Goal: Task Accomplishment & Management: Use online tool/utility

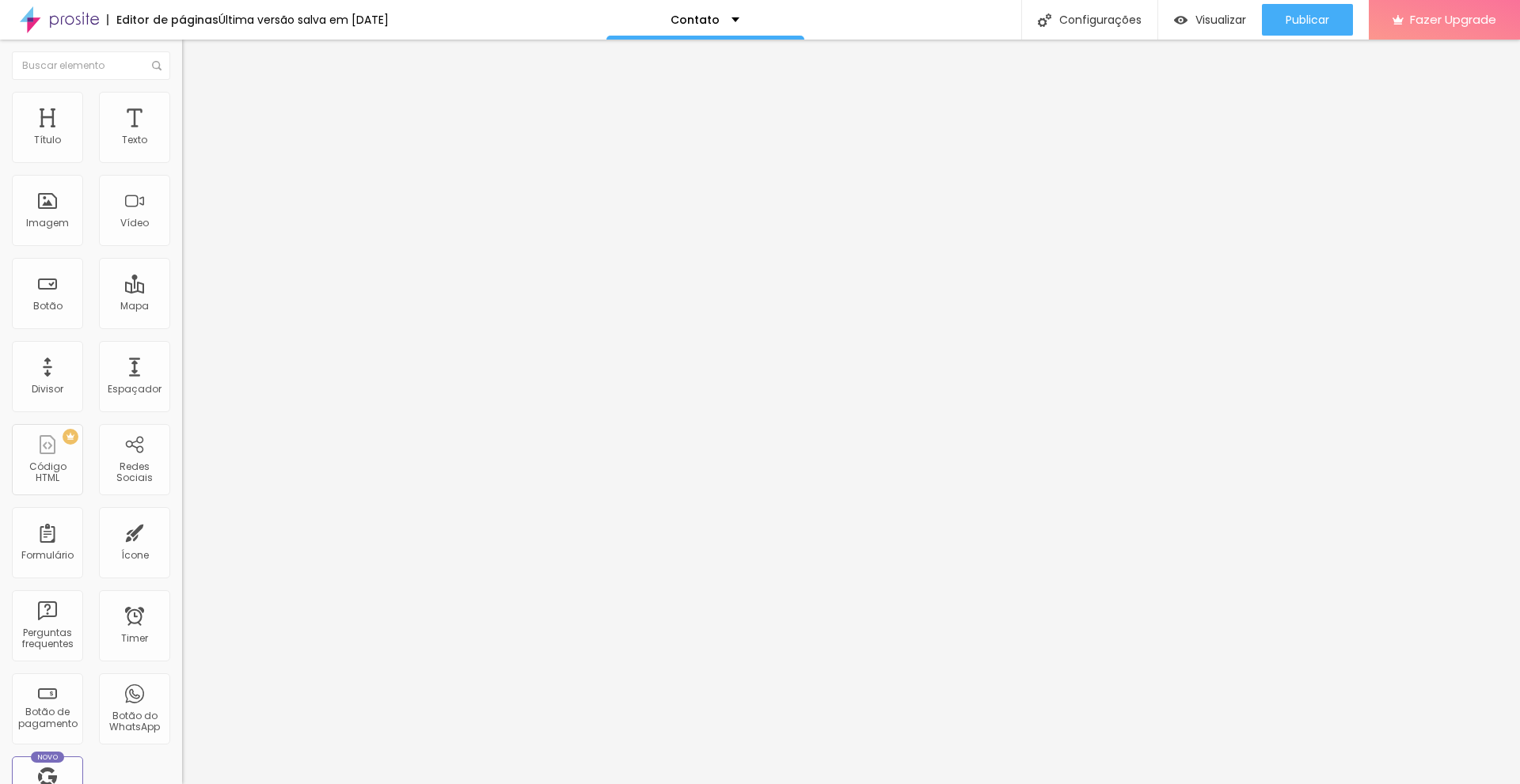
click at [182, 149] on input "Alboom [GEOGRAPHIC_DATA]" at bounding box center [277, 141] width 190 height 16
type input "tres lagoas"
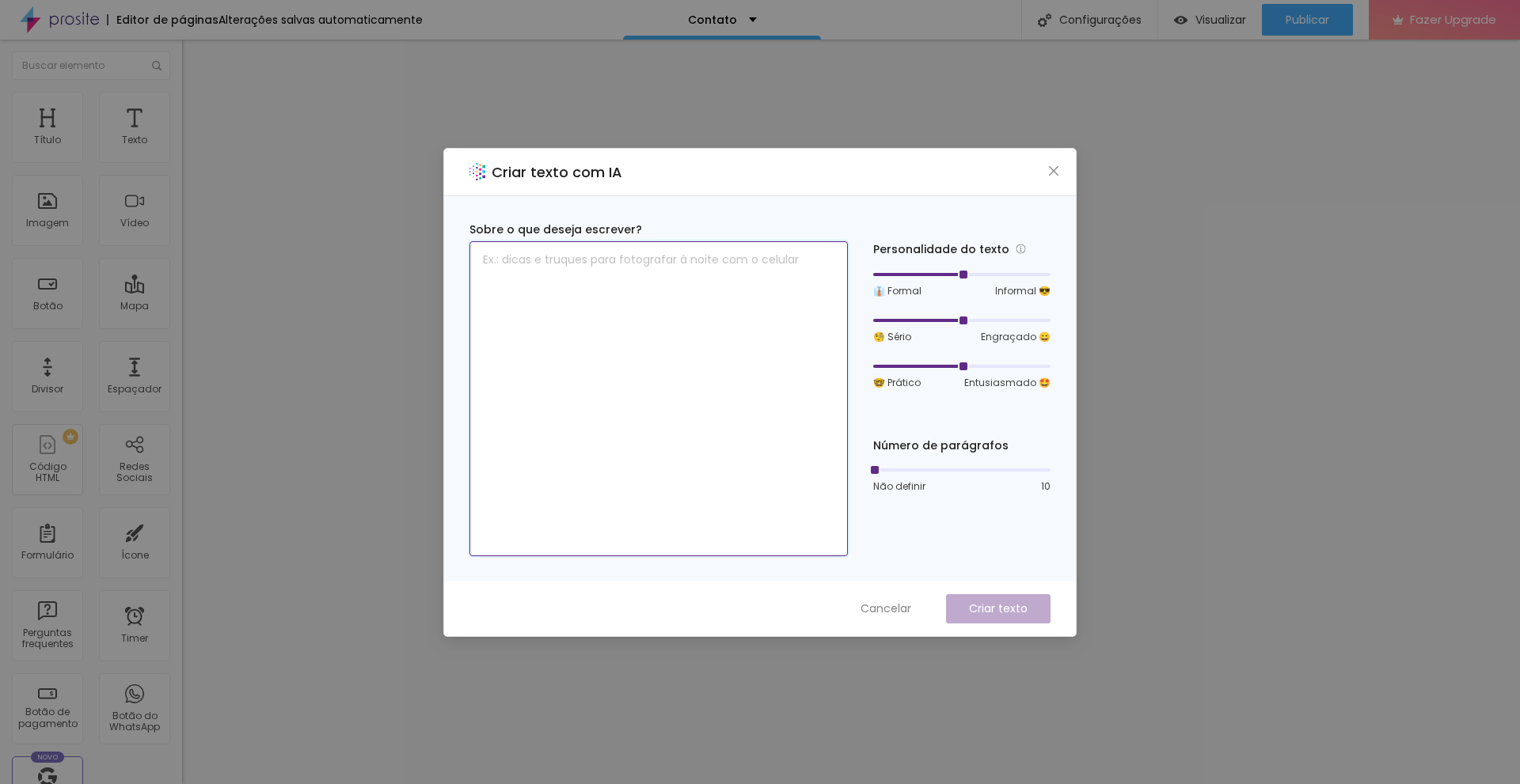
click at [582, 284] on textarea at bounding box center [658, 398] width 378 height 315
type textarea "a"
type textarea "disponivel para agendamento a qualquer momento"
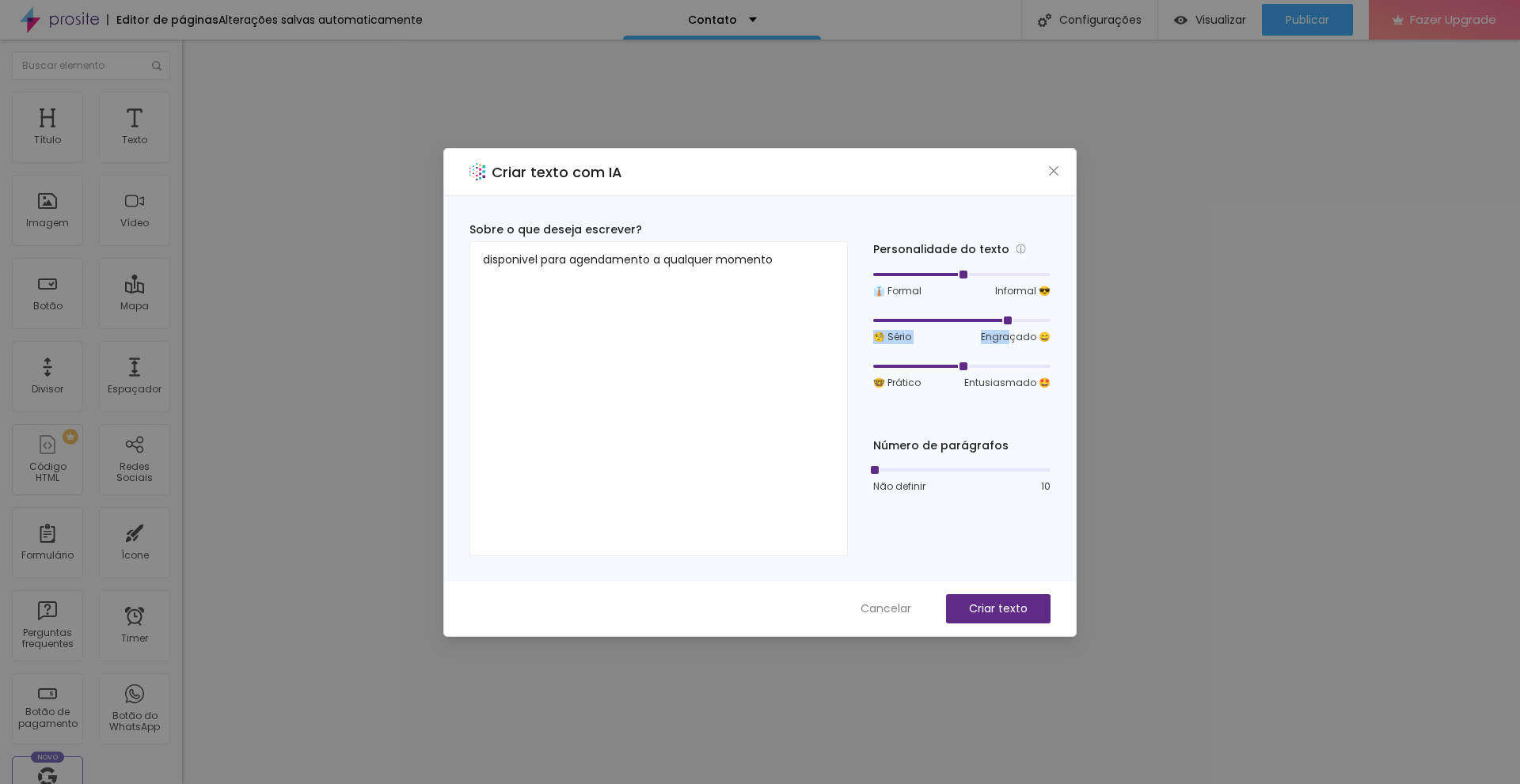
drag, startPoint x: 967, startPoint y: 325, endPoint x: 1008, endPoint y: 331, distance: 41.4
click at [1008, 331] on div "🧐 Sério Engraçado 😄" at bounding box center [961, 329] width 177 height 30
drag, startPoint x: 968, startPoint y: 275, endPoint x: 993, endPoint y: 279, distance: 25.3
click at [993, 279] on div "👔 Formal Informal 😎" at bounding box center [961, 283] width 177 height 30
drag, startPoint x: 872, startPoint y: 466, endPoint x: 955, endPoint y: 471, distance: 83.2
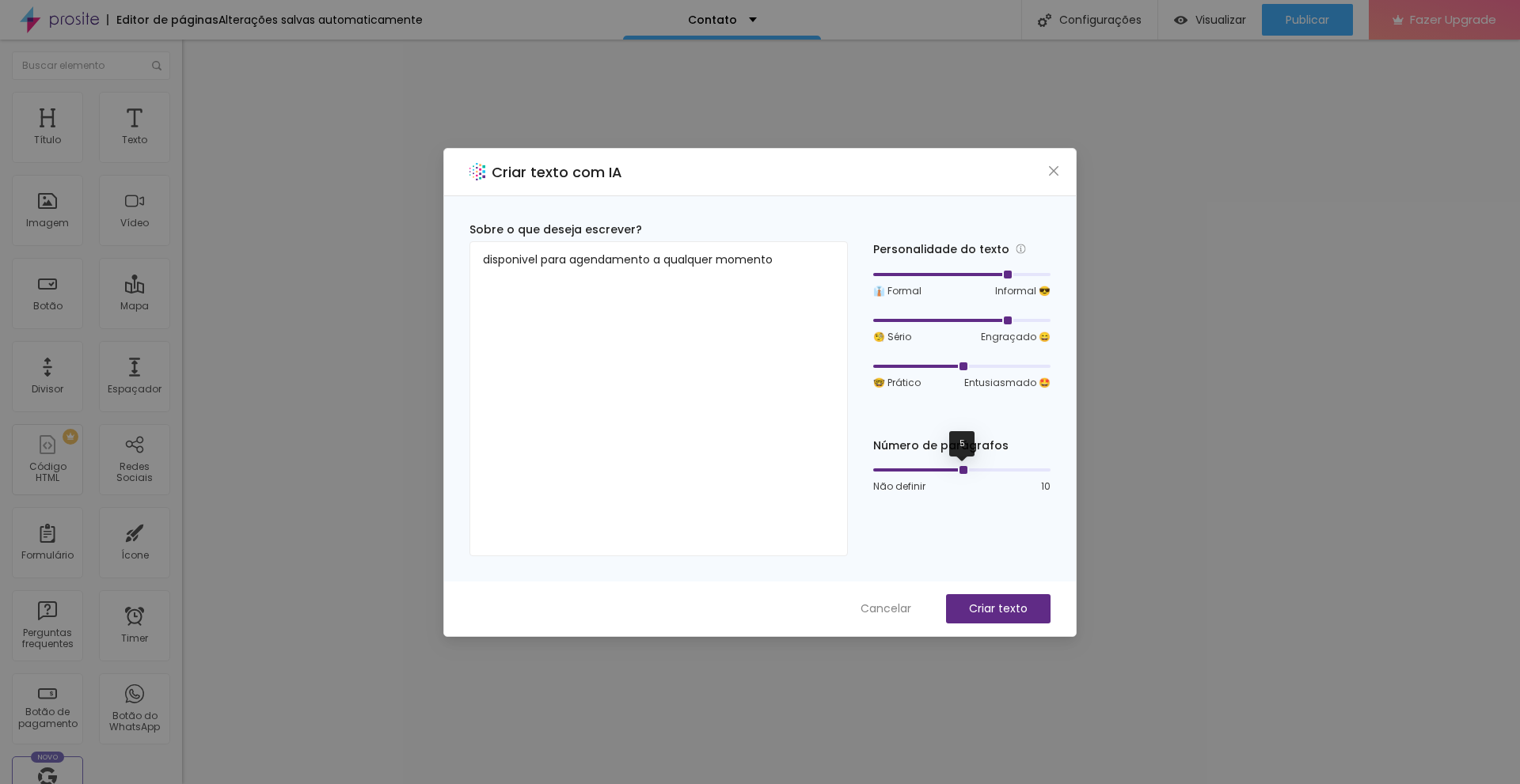
click at [958, 471] on div at bounding box center [962, 470] width 8 height 8
click at [1007, 608] on p "Criar texto" at bounding box center [998, 608] width 58 height 17
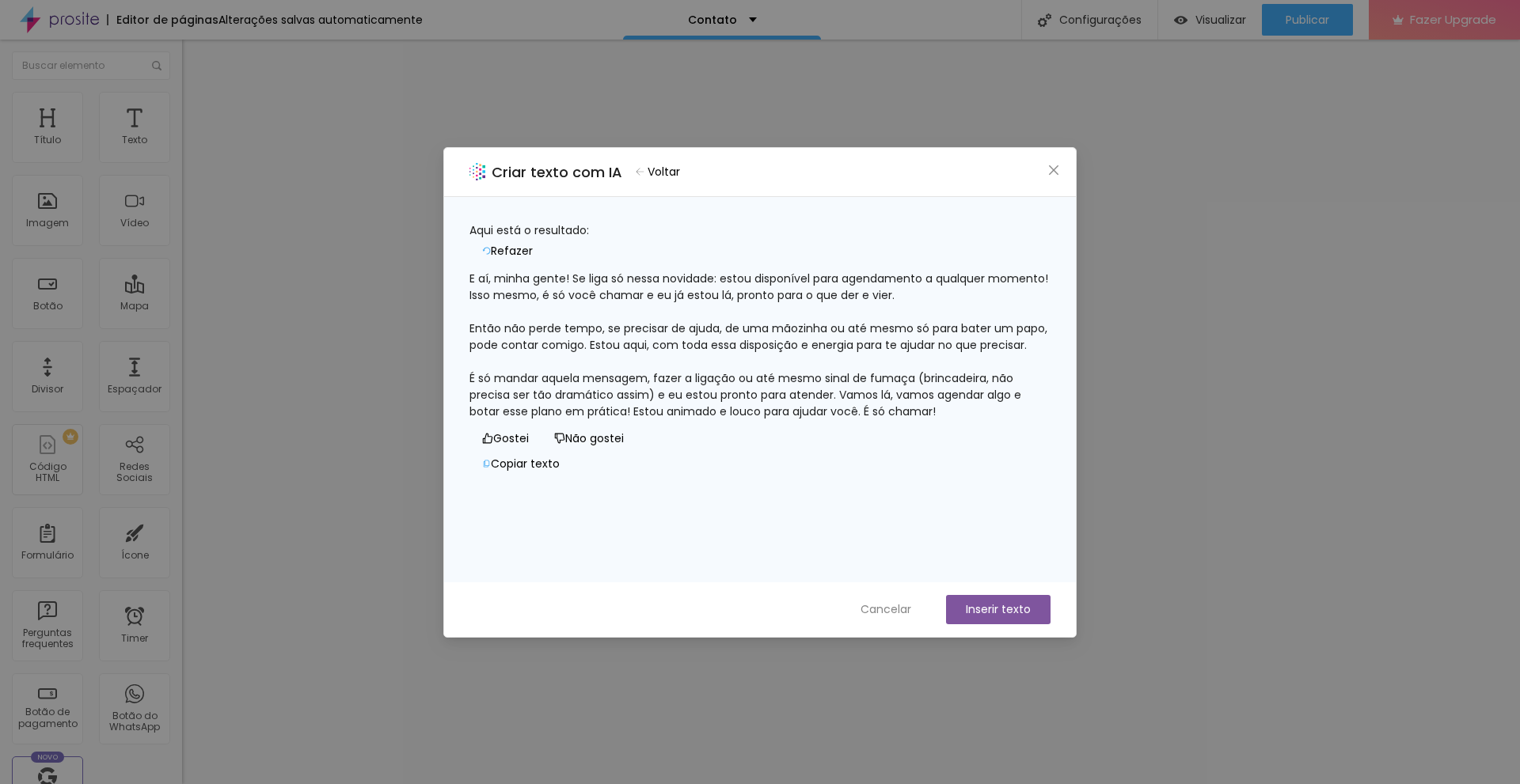
click at [532, 243] on span "Refazer" at bounding box center [512, 251] width 42 height 17
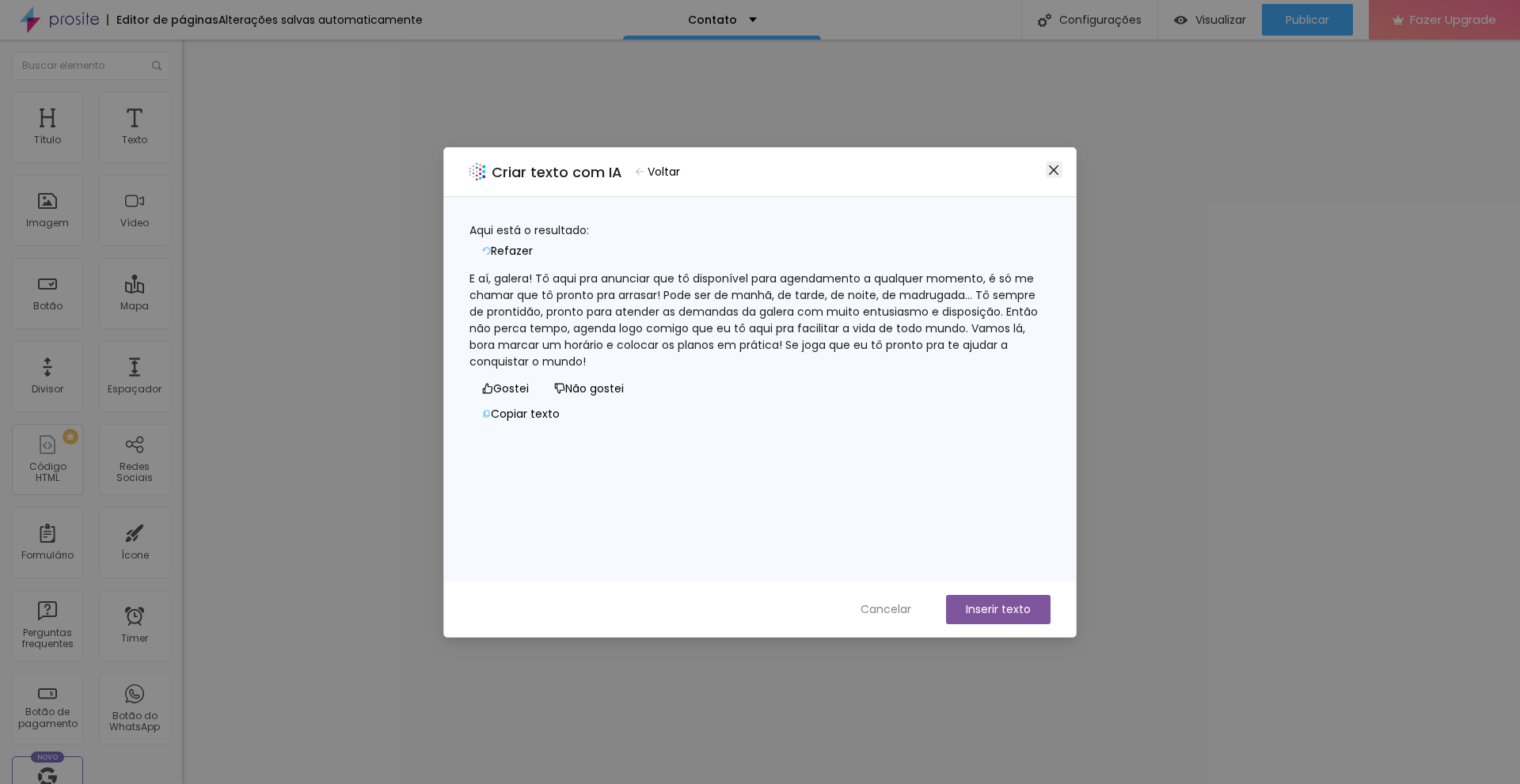
click at [1059, 169] on icon "close" at bounding box center [1053, 170] width 13 height 13
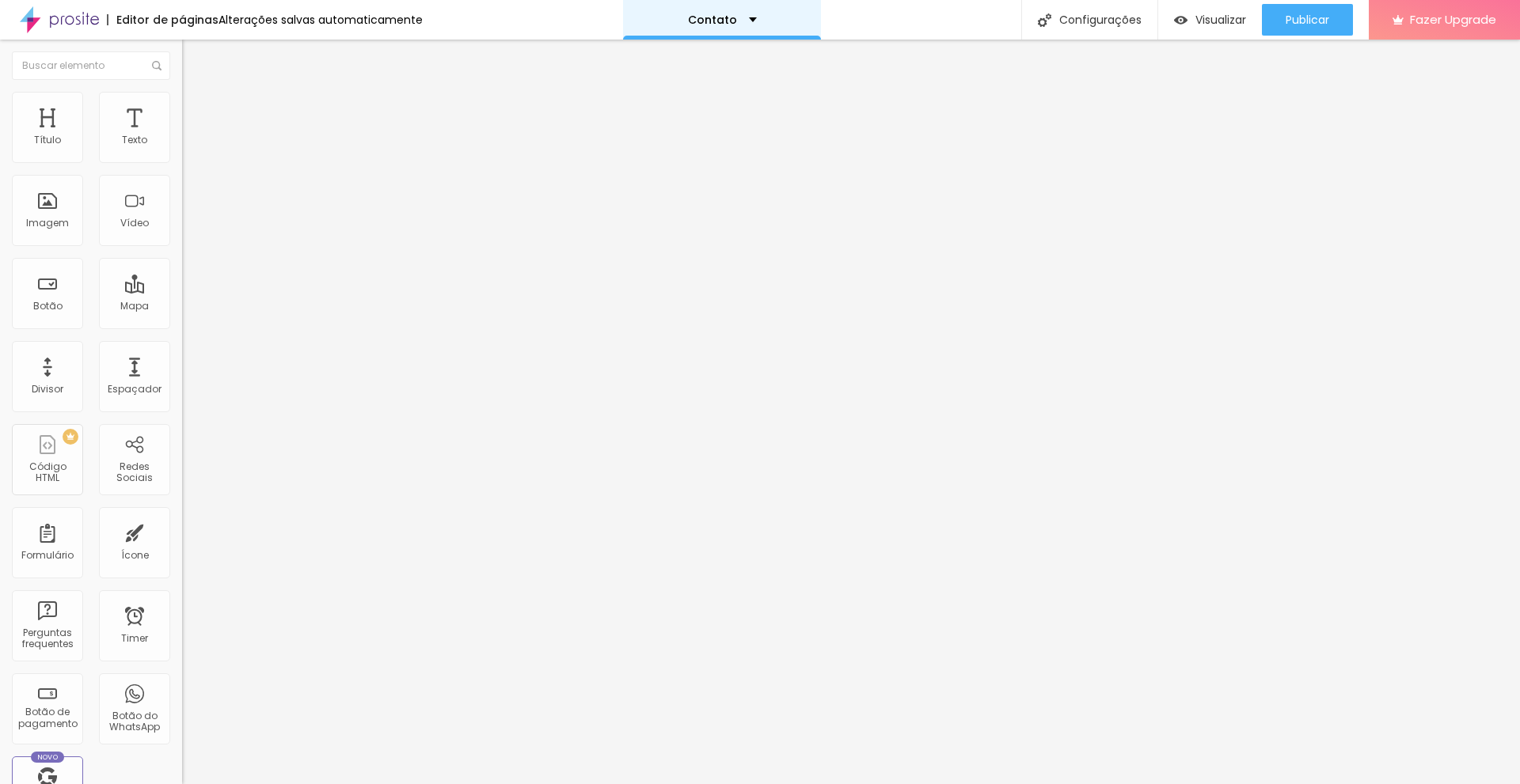
click at [686, 28] on div "Contato" at bounding box center [722, 19] width 198 height 40
click at [643, 69] on link "Sobre" at bounding box center [626, 60] width 35 height 17
